Goal: Task Accomplishment & Management: Manage account settings

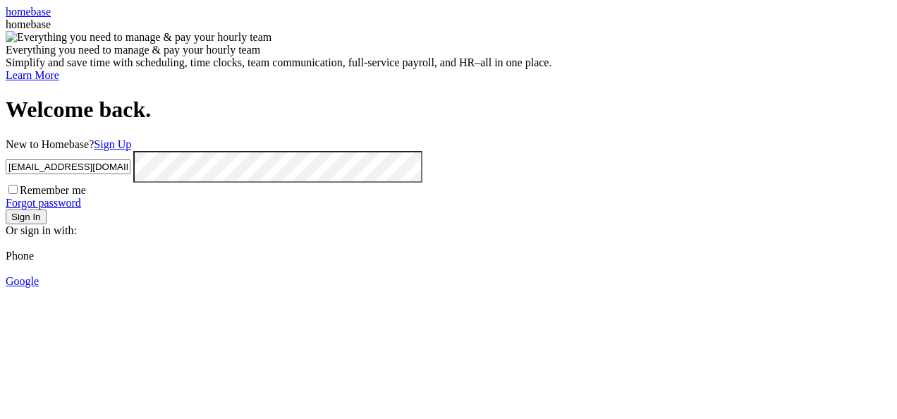
type input "[EMAIL_ADDRESS][DOMAIN_NAME]"
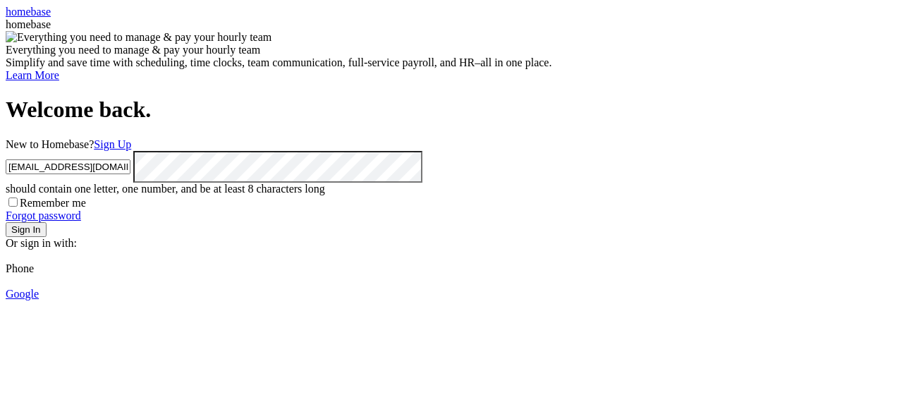
click at [47, 237] on button "Sign In" at bounding box center [26, 229] width 41 height 15
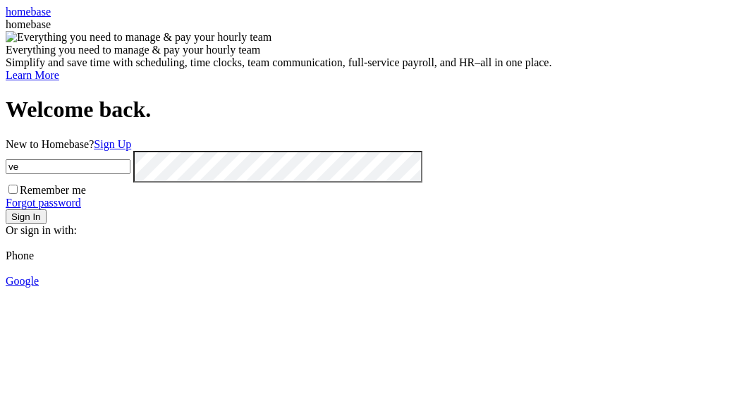
type input "v"
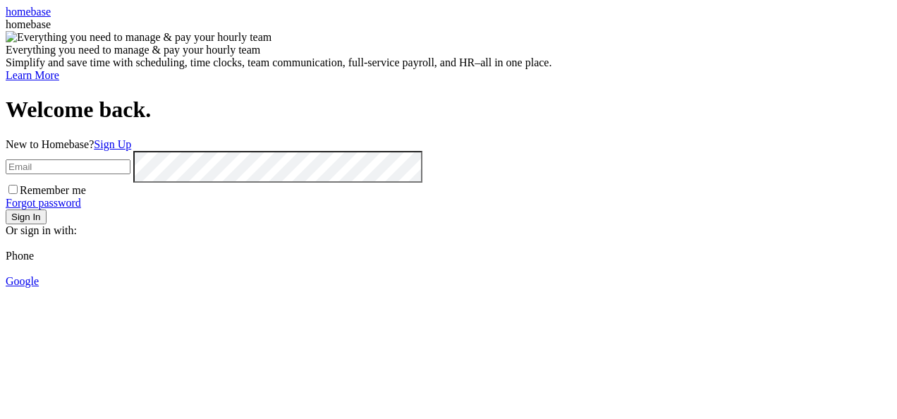
click at [34, 262] on span "Phone" at bounding box center [20, 256] width 28 height 12
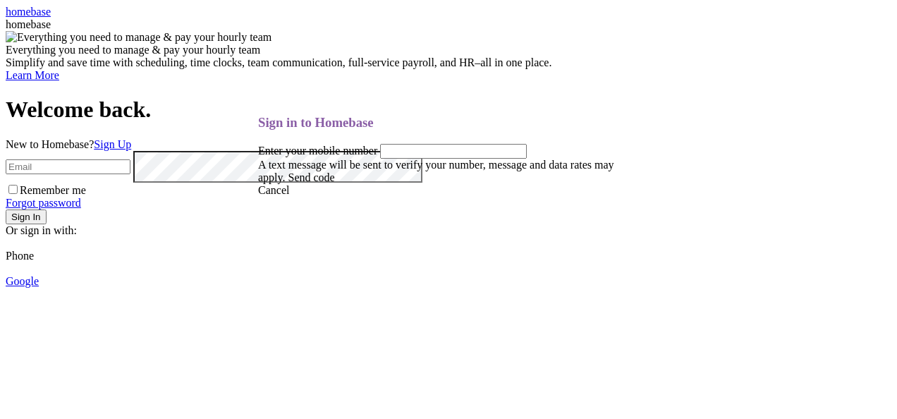
click at [459, 159] on input "tel" at bounding box center [453, 151] width 147 height 15
type input "6395411709"
click at [335, 183] on link "Send code" at bounding box center [311, 177] width 47 height 12
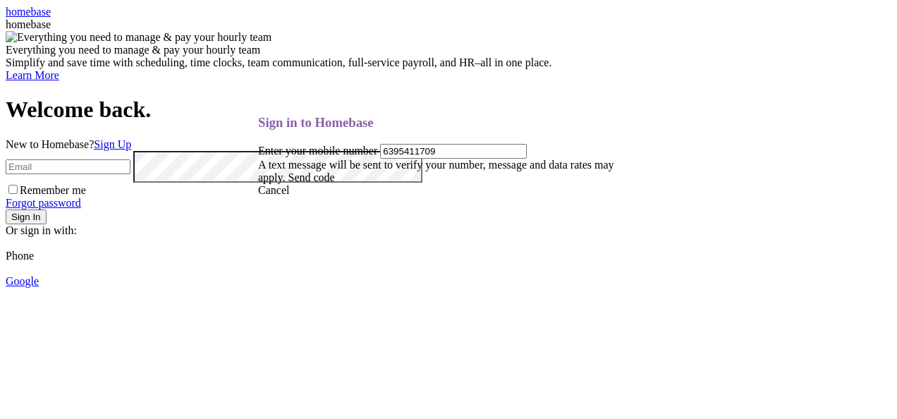
click at [258, 115] on link at bounding box center [258, 115] width 0 height 0
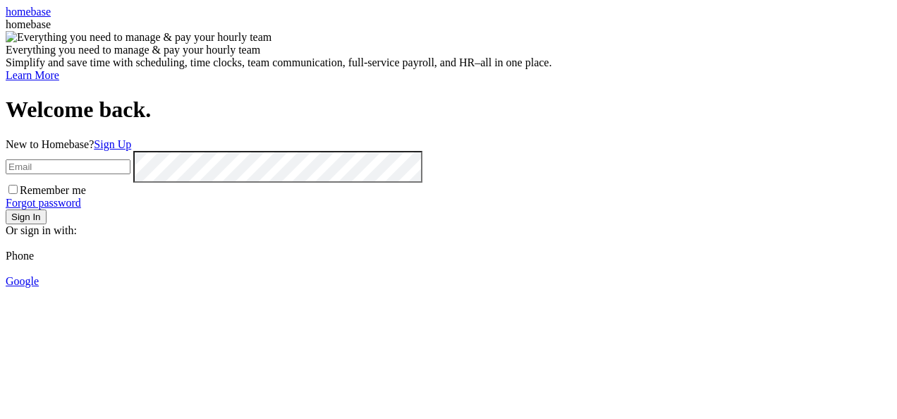
click at [130, 159] on input "email" at bounding box center [68, 166] width 125 height 15
type input "[EMAIL_ADDRESS][DOMAIN_NAME]"
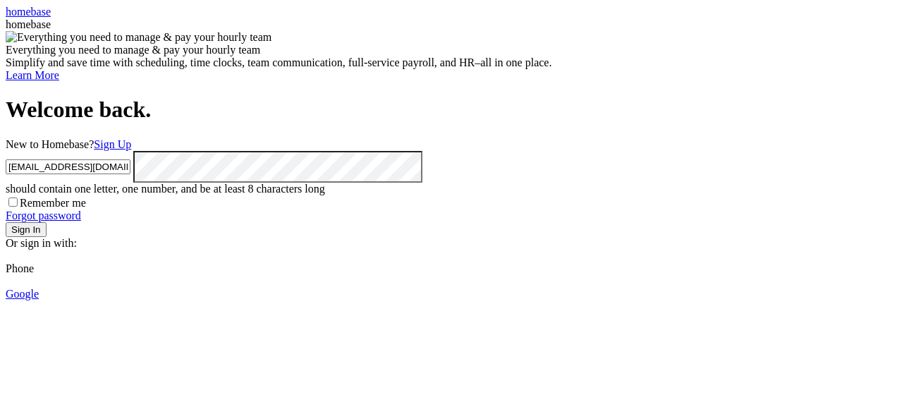
click at [47, 237] on button "Sign In" at bounding box center [26, 229] width 41 height 15
